Goal: Find specific page/section: Find specific page/section

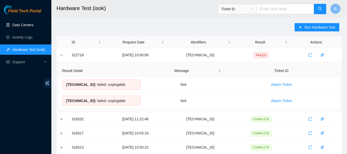
click at [21, 24] on link "Data Centers" at bounding box center [22, 25] width 21 height 4
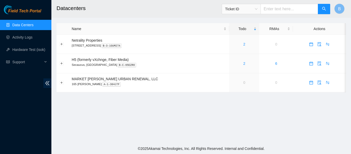
click at [152, 18] on main "Datacenters Ticket ID B Name Todo RMAs Actions Netrality Properties 401 N. Broa…" at bounding box center [201, 71] width 300 height 143
click at [244, 43] on link "2" at bounding box center [245, 44] width 2 height 4
